Goal: Information Seeking & Learning: Learn about a topic

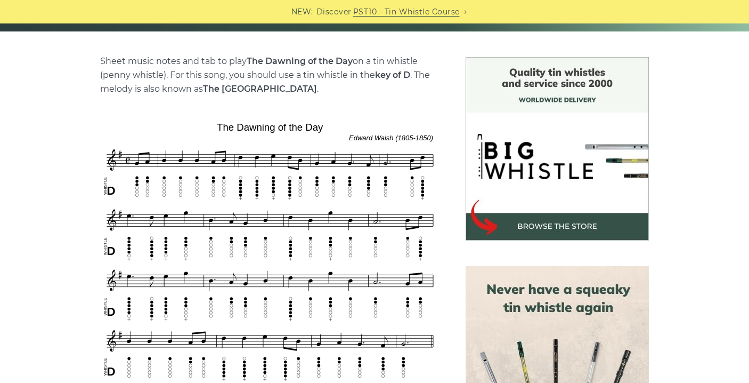
scroll to position [250, 0]
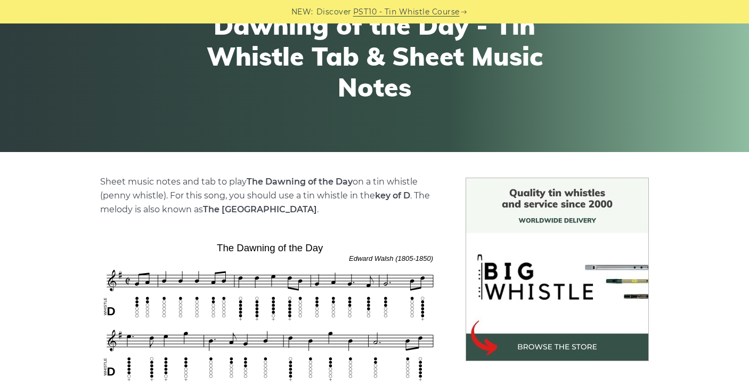
scroll to position [0, 0]
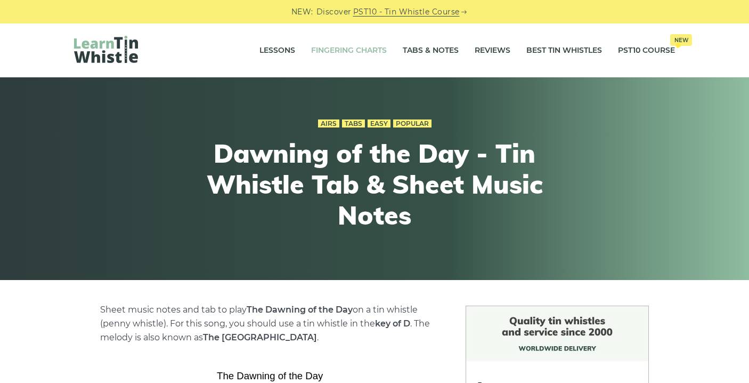
click at [347, 51] on link "Fingering Charts" at bounding box center [349, 50] width 76 height 27
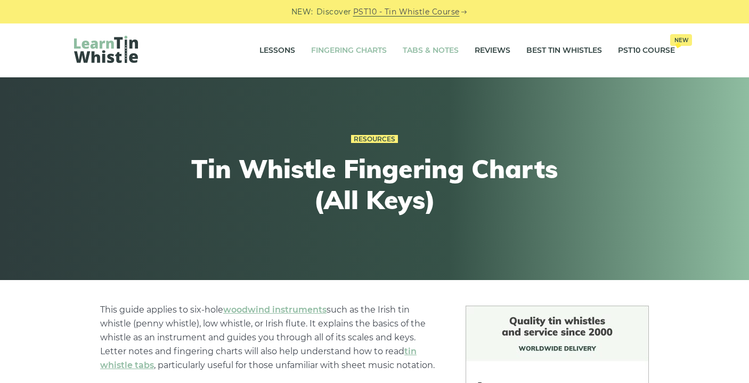
click at [415, 51] on link "Tabs & Notes" at bounding box center [431, 50] width 56 height 27
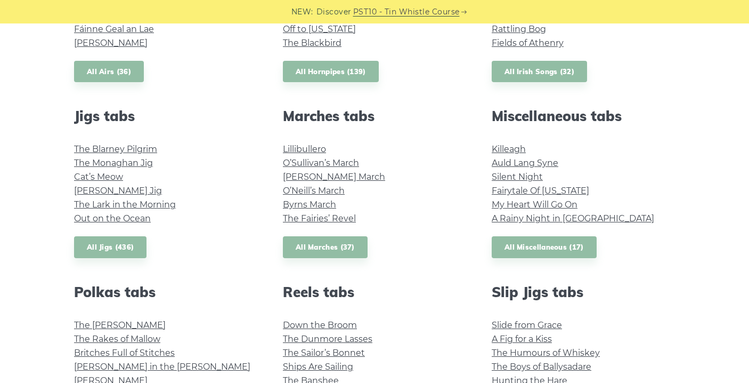
scroll to position [527, 0]
click at [498, 147] on link "Killeagh" at bounding box center [509, 148] width 34 height 10
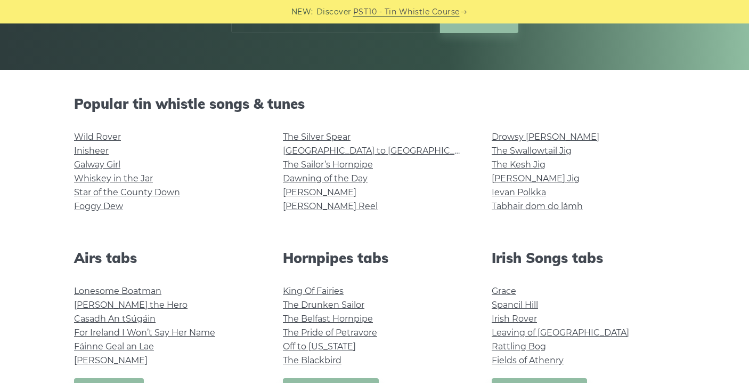
scroll to position [213, 0]
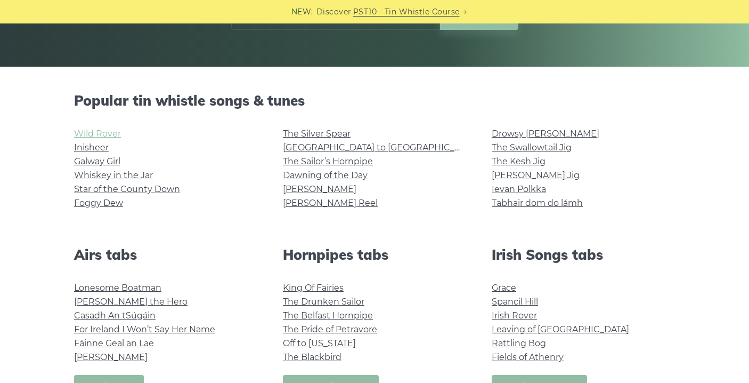
click at [91, 134] on link "Wild Rover" at bounding box center [97, 133] width 47 height 10
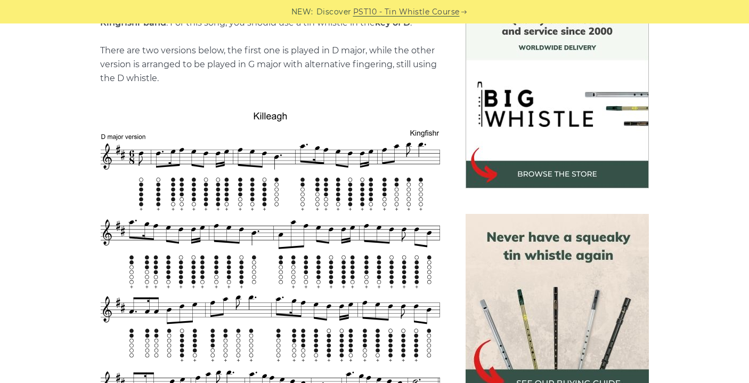
scroll to position [146, 0]
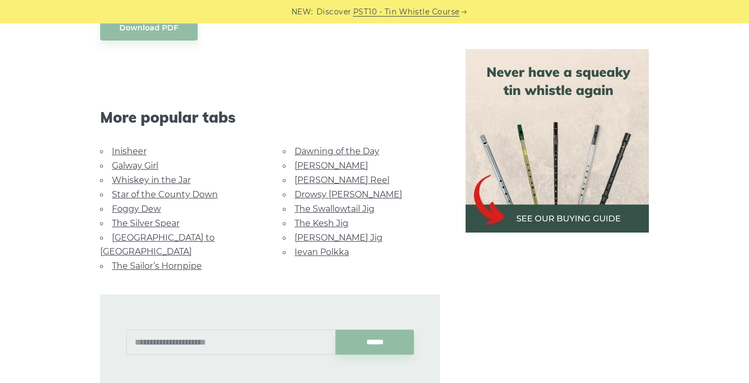
scroll to position [993, 0]
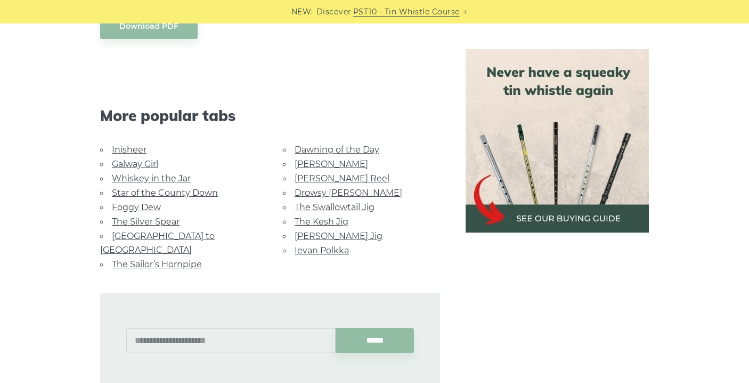
click at [141, 173] on link "Whiskey in the Jar" at bounding box center [151, 178] width 79 height 10
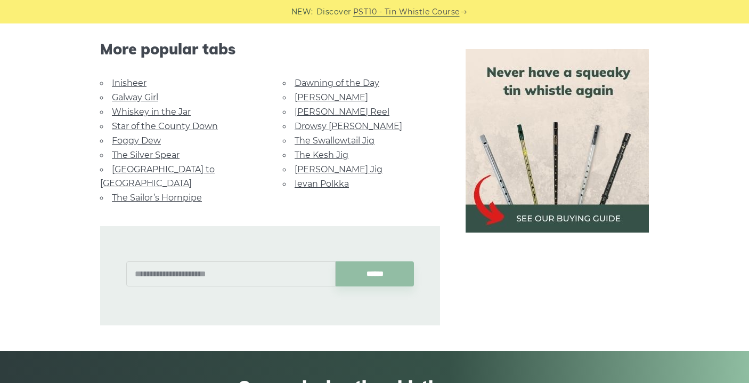
scroll to position [1062, 0]
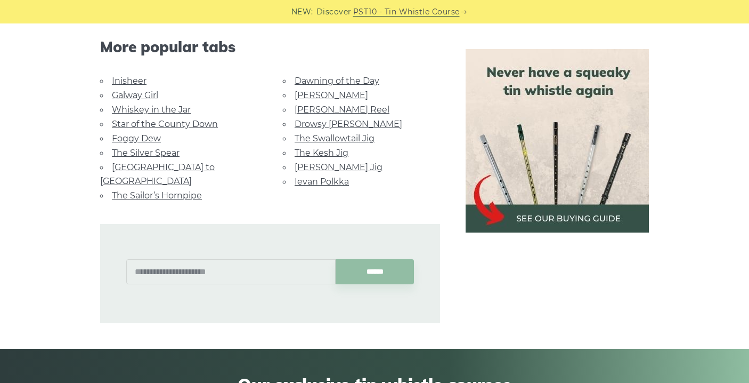
click at [140, 166] on link "Rocky Road to Dublin" at bounding box center [157, 174] width 115 height 24
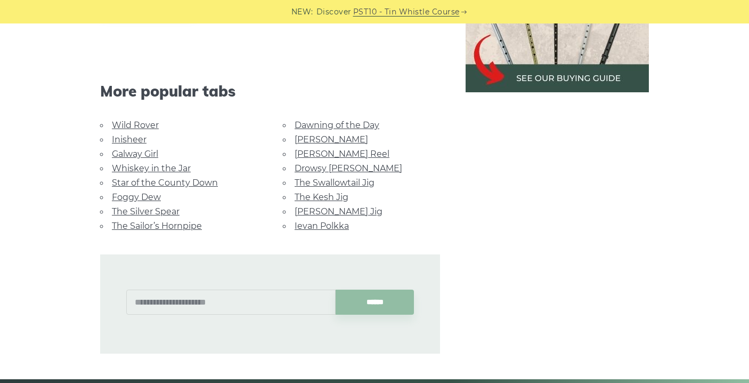
scroll to position [627, 0]
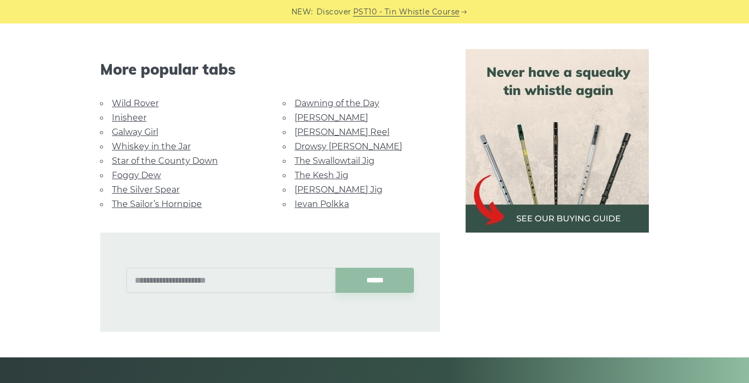
click at [129, 127] on link "Galway Girl" at bounding box center [135, 132] width 46 height 10
